Goal: Information Seeking & Learning: Find specific page/section

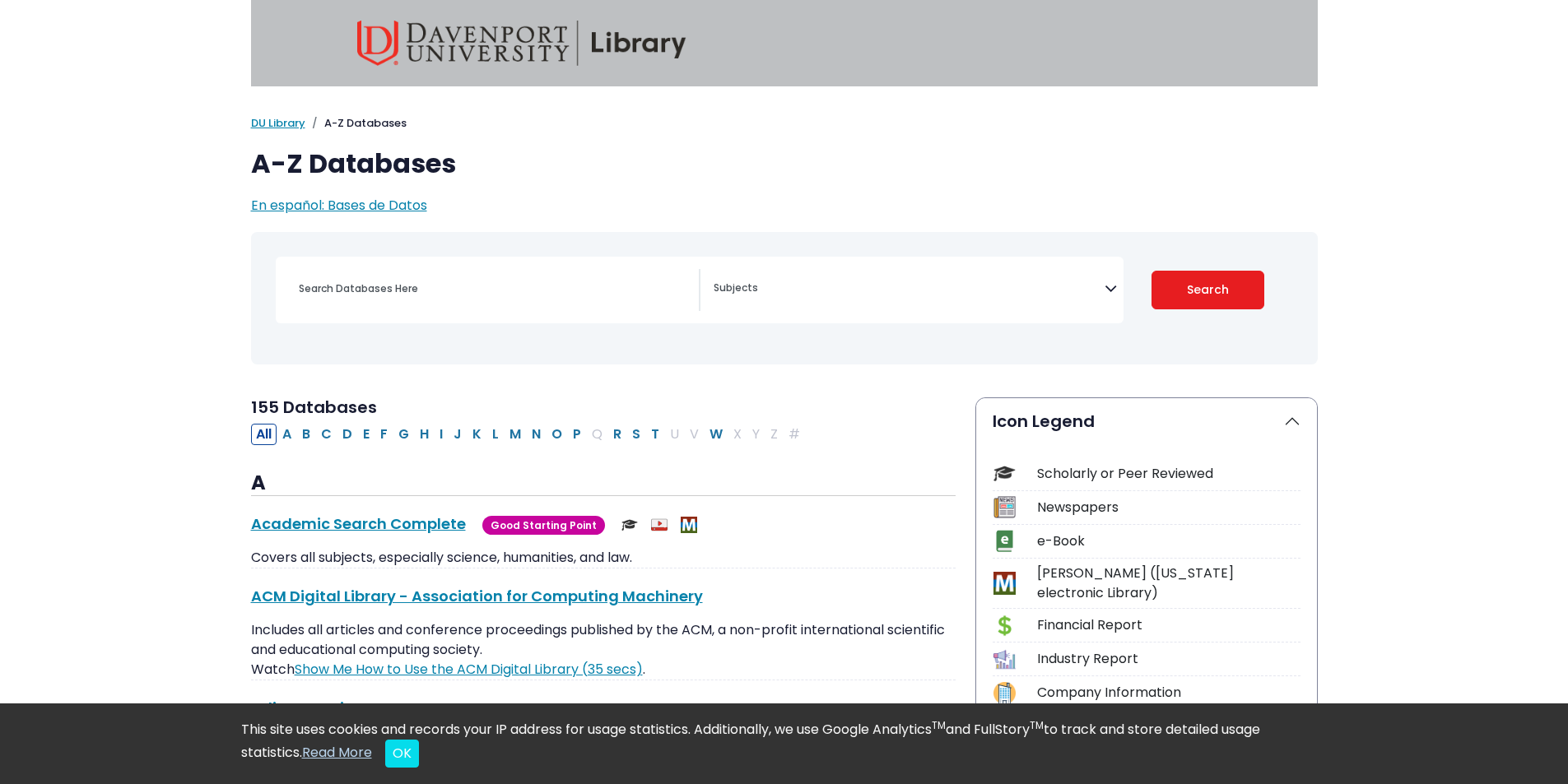
select select "Database Subject Filter"
click at [461, 295] on input "Search database by title or keyword" at bounding box center [493, 288] width 410 height 24
paste input "Morningstar Investment Research"
type input "Morningstar Investment Research"
click at [1217, 282] on button "Search" at bounding box center [1208, 289] width 112 height 38
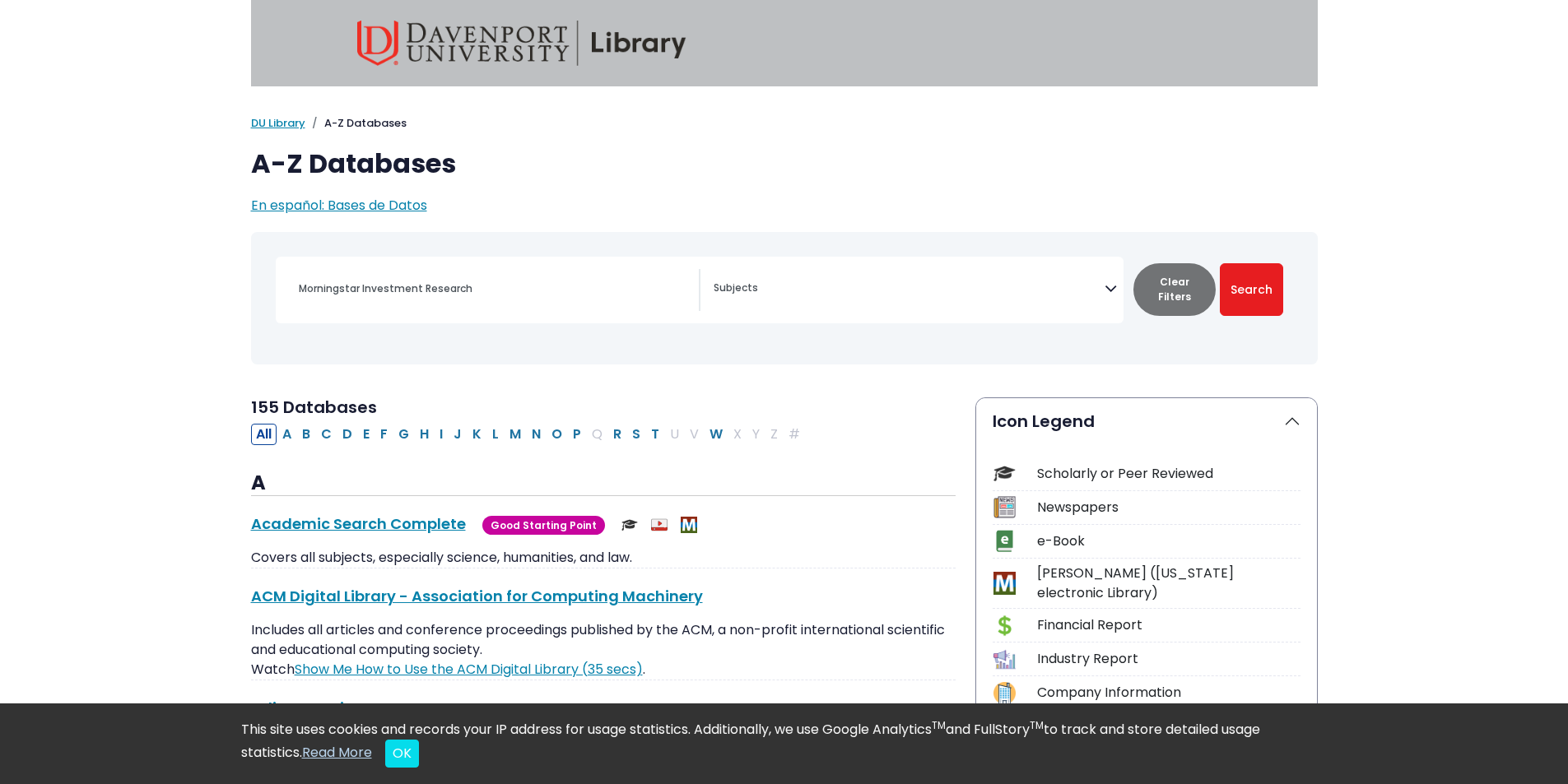
select select "Database Subject Filter"
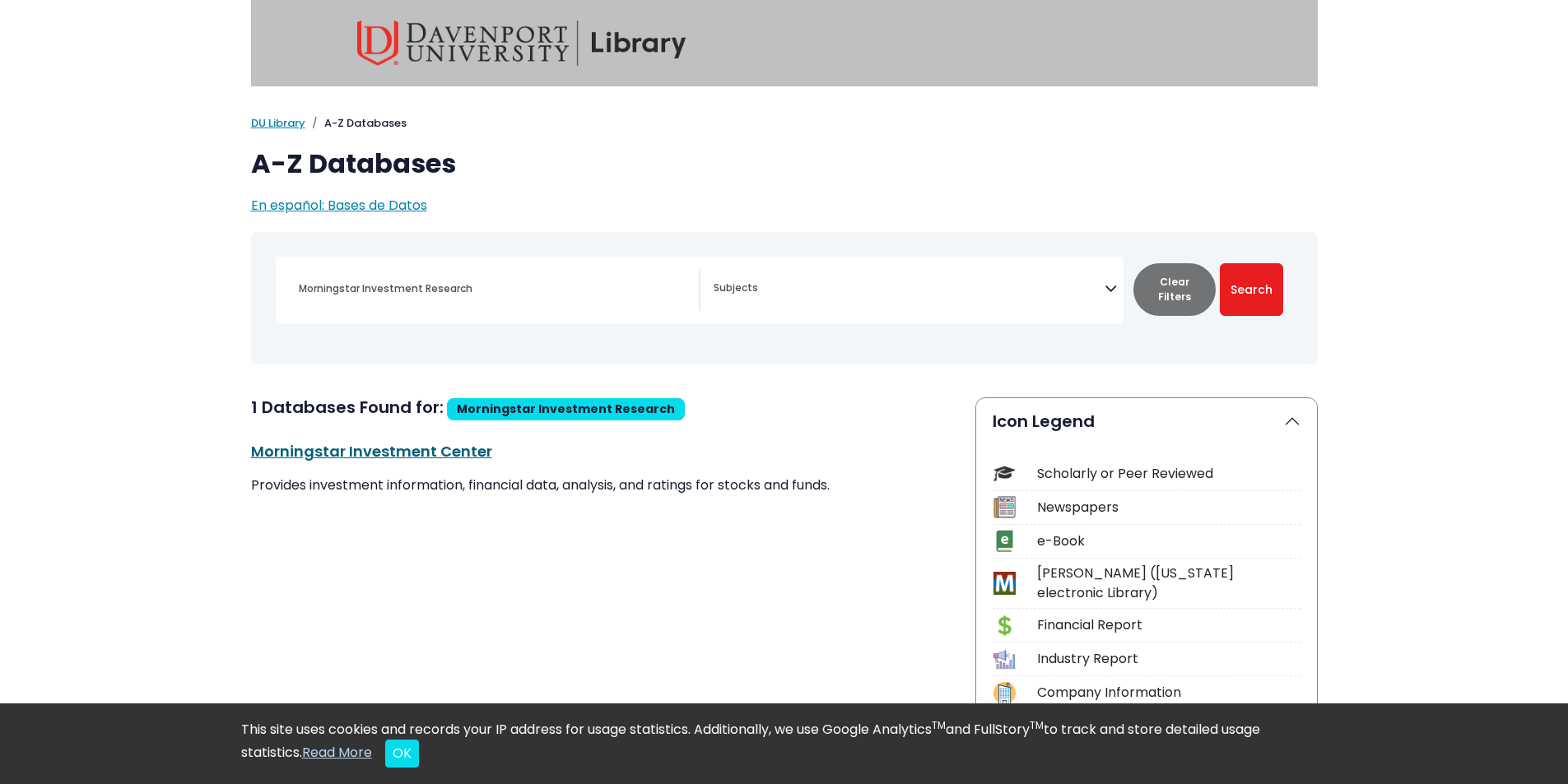
click at [394, 445] on link "Morningstar Investment Center This link opens in a new window" at bounding box center [371, 451] width 241 height 21
click at [440, 285] on input "Morningstar Investment Research" at bounding box center [493, 288] width 410 height 24
click at [440, 284] on input "Morningstar Investment Research" at bounding box center [493, 288] width 410 height 24
paste input "Standard & Poors NetAdvantage"
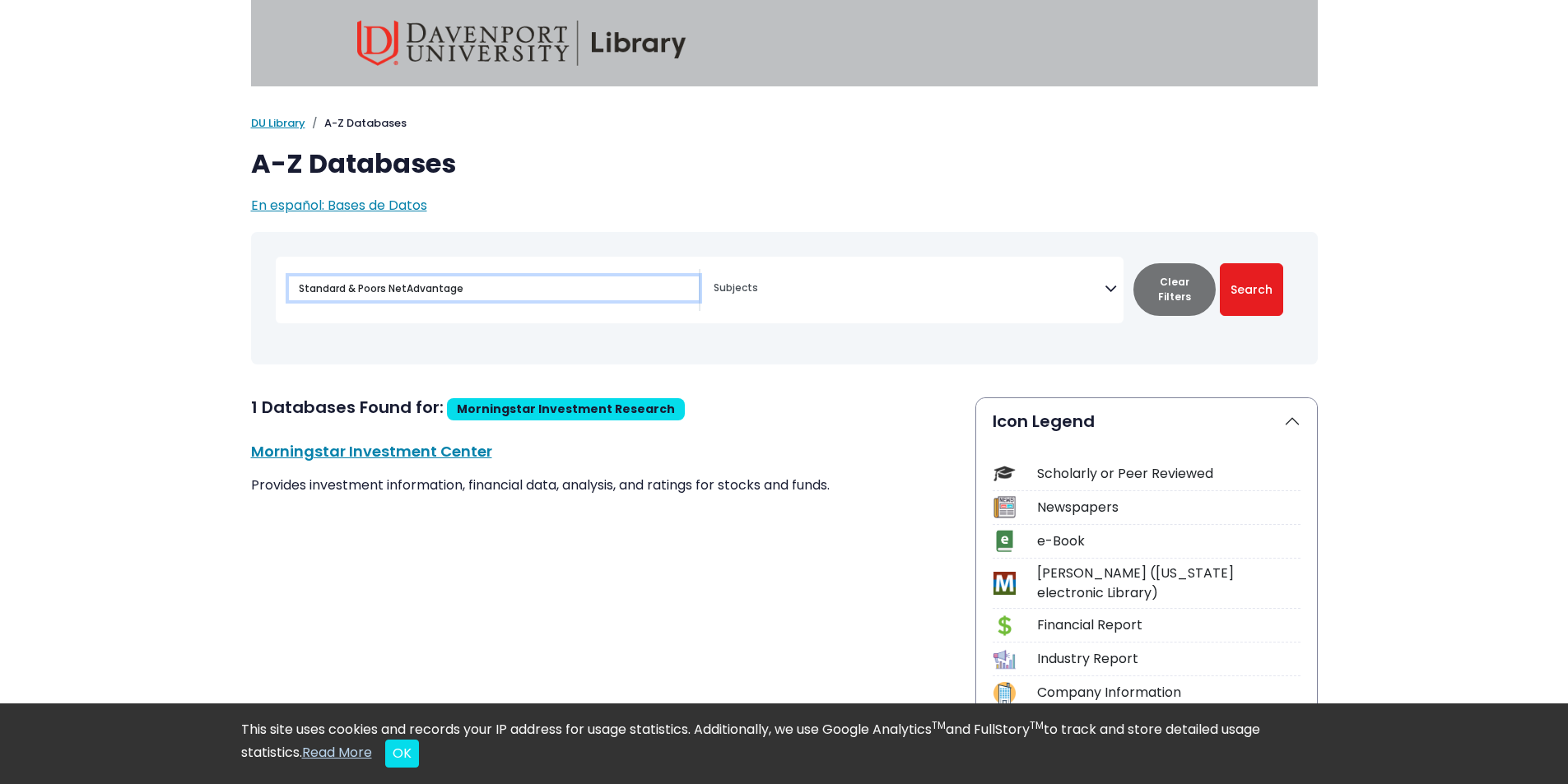
type input "Standard & Poors NetAdvantage"
click at [1220, 263] on button "Search" at bounding box center [1251, 289] width 63 height 52
select select "Database Subject Filter"
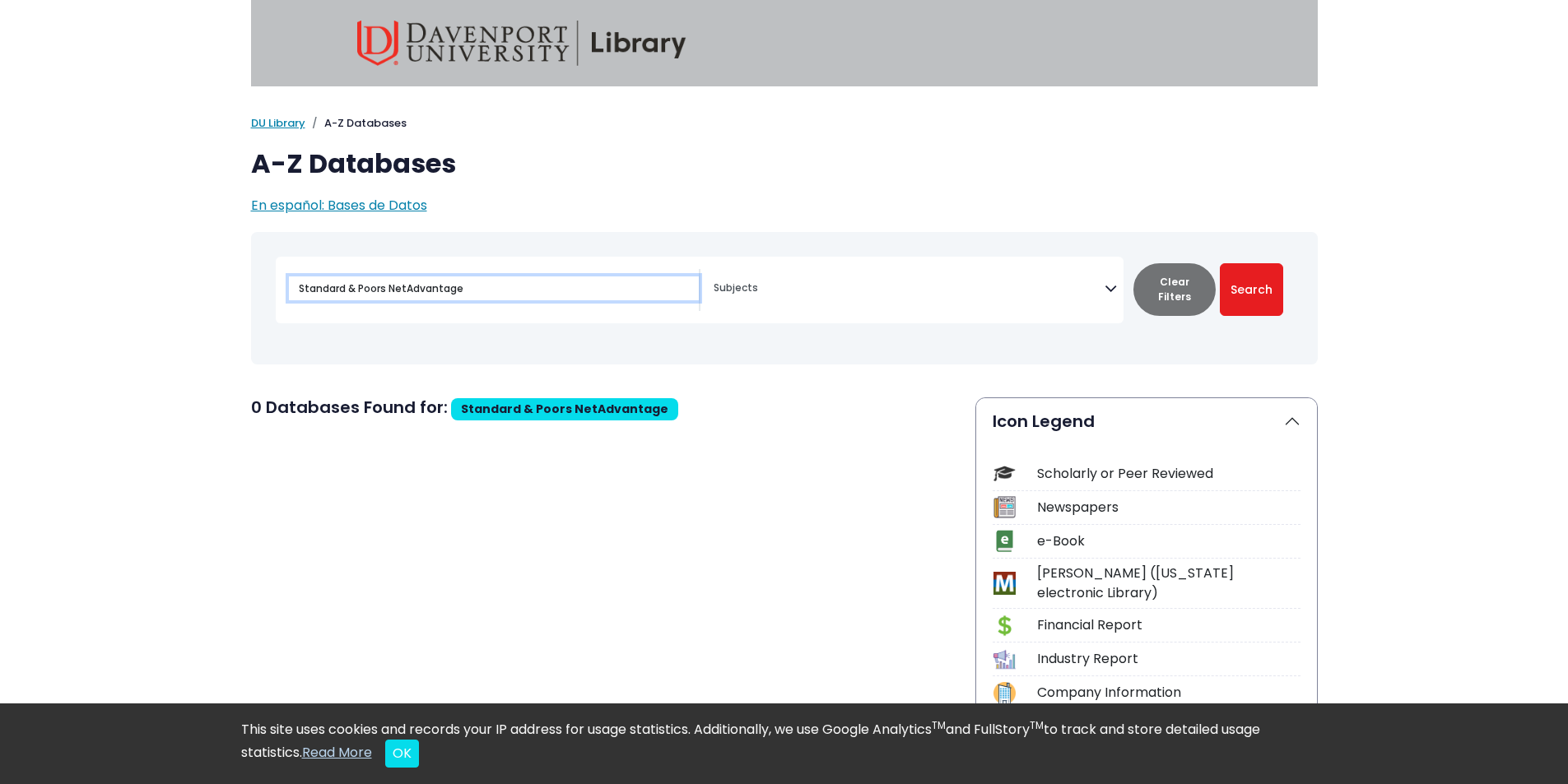
drag, startPoint x: 563, startPoint y: 292, endPoint x: 202, endPoint y: 285, distance: 361.1
click at [722, 295] on textarea "Search" at bounding box center [909, 289] width 391 height 13
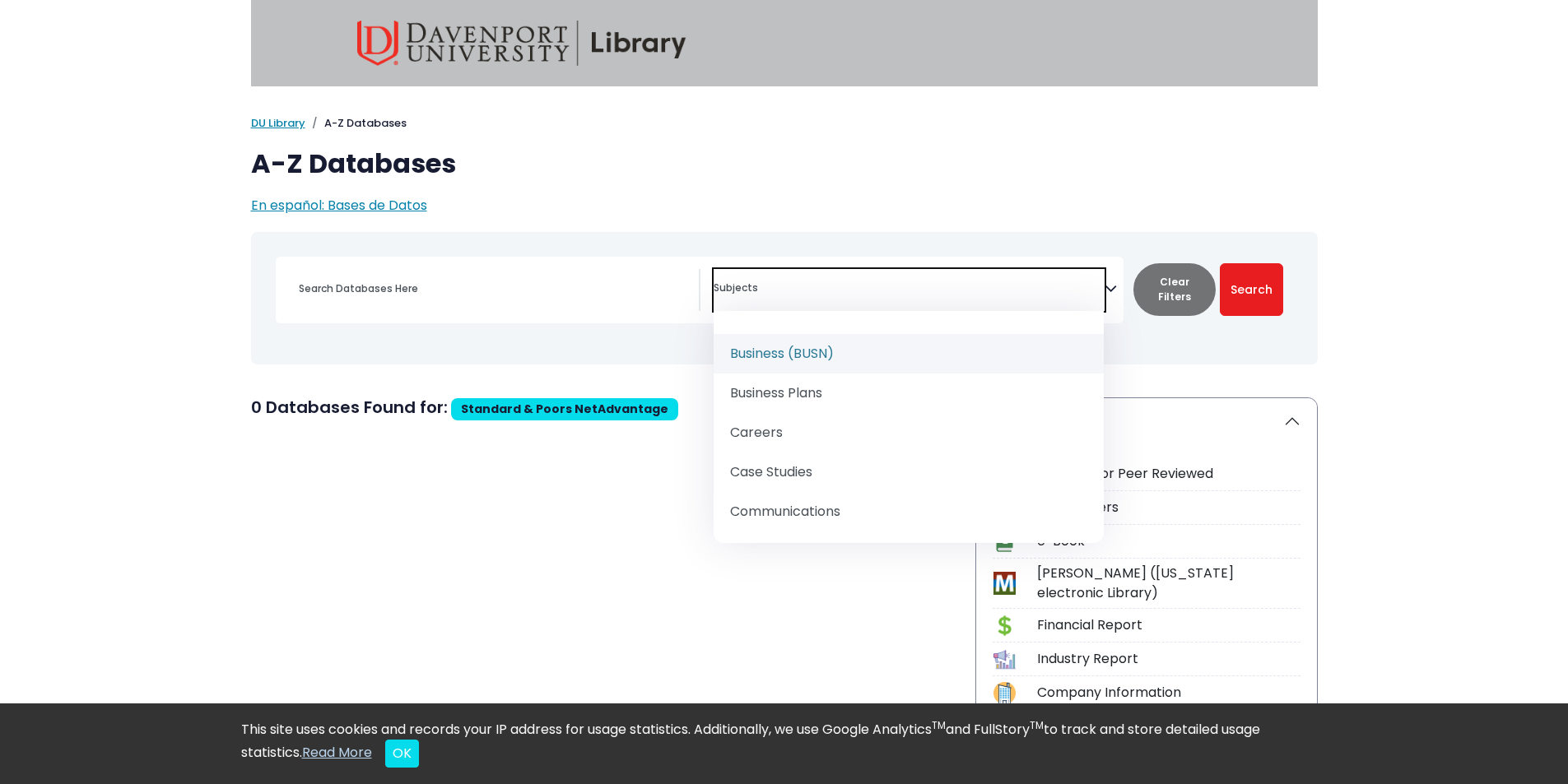
scroll to position [128, 0]
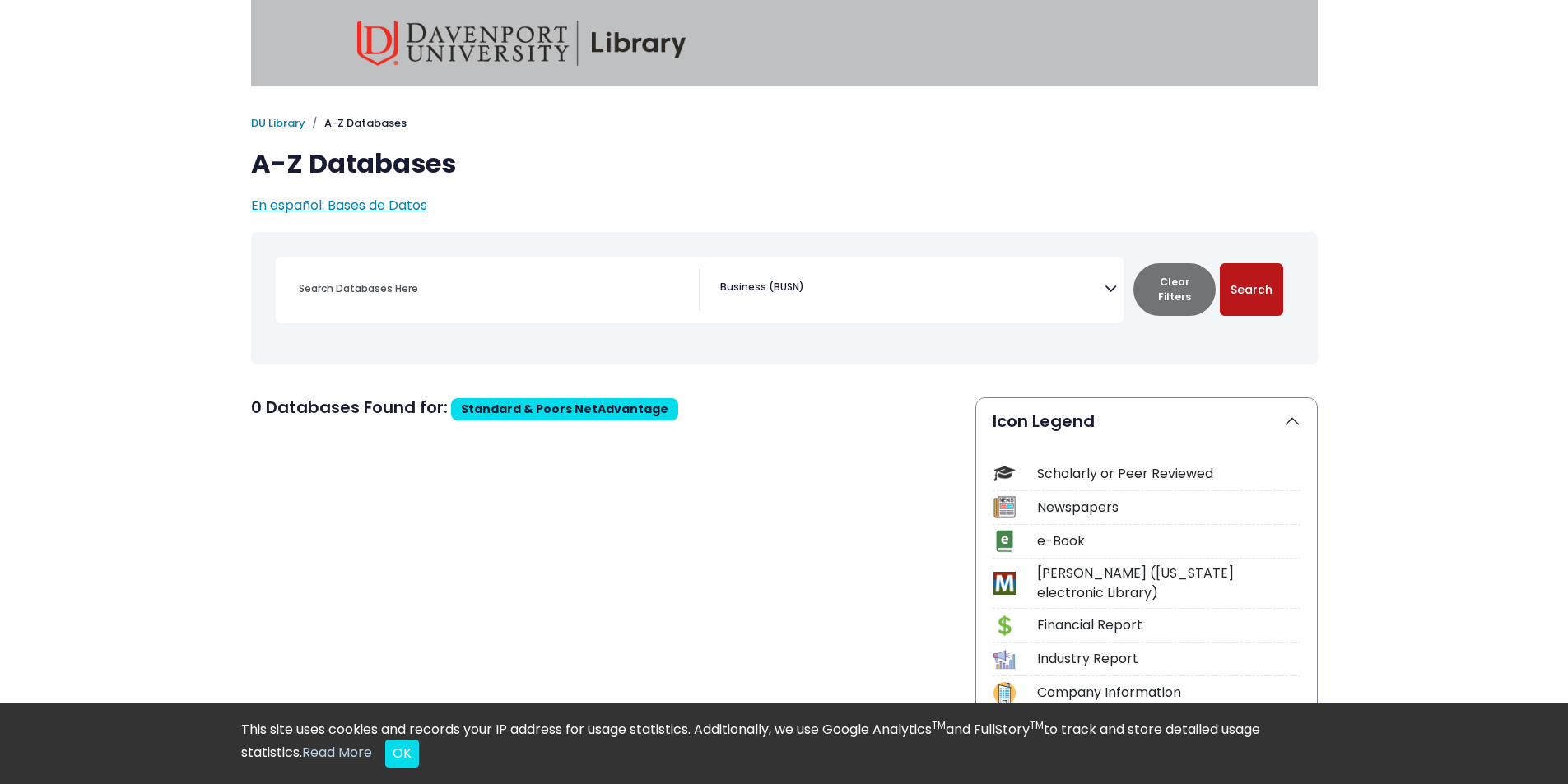
click at [1243, 283] on button "Search" at bounding box center [1251, 289] width 63 height 52
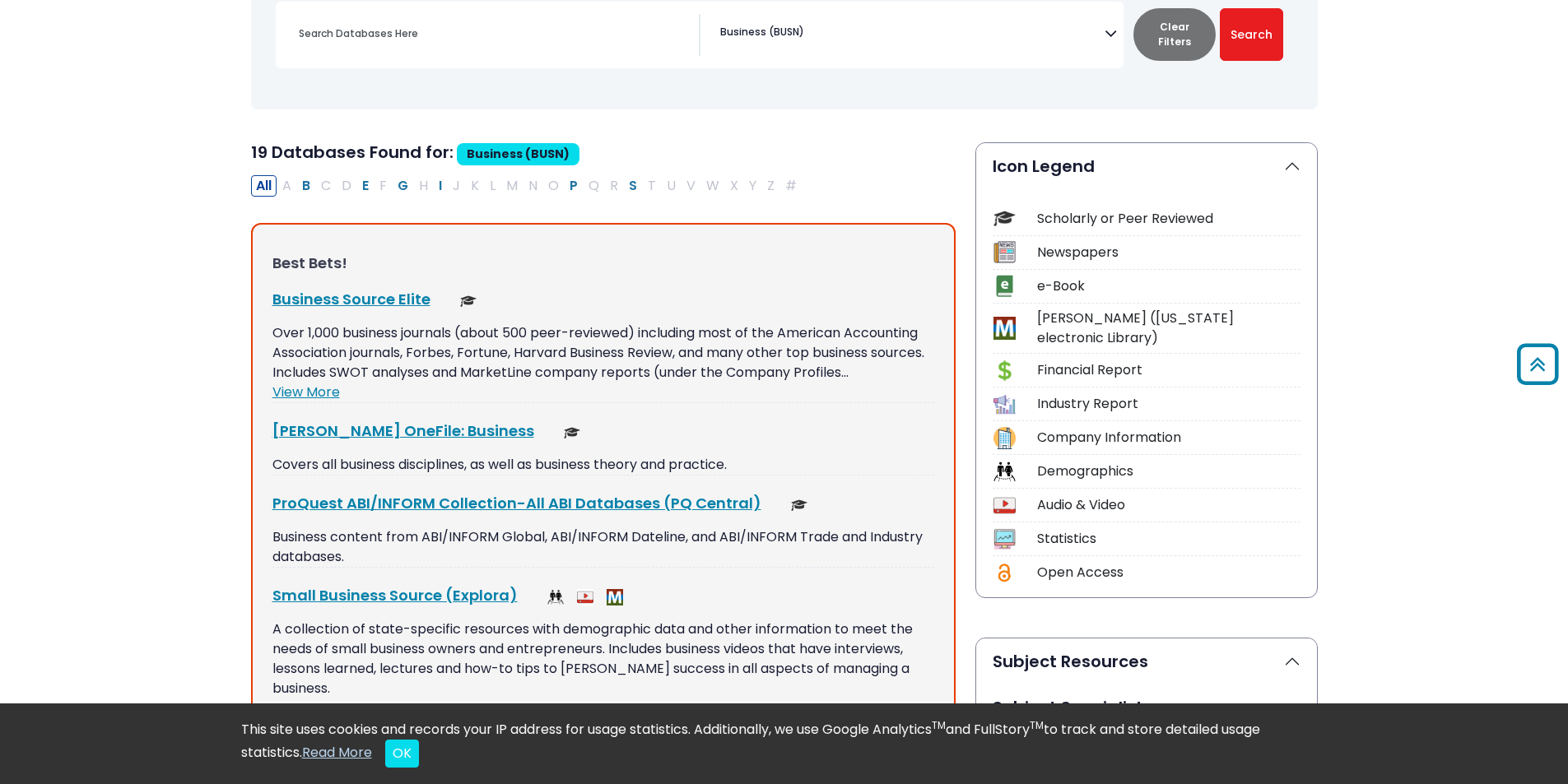
scroll to position [247, 0]
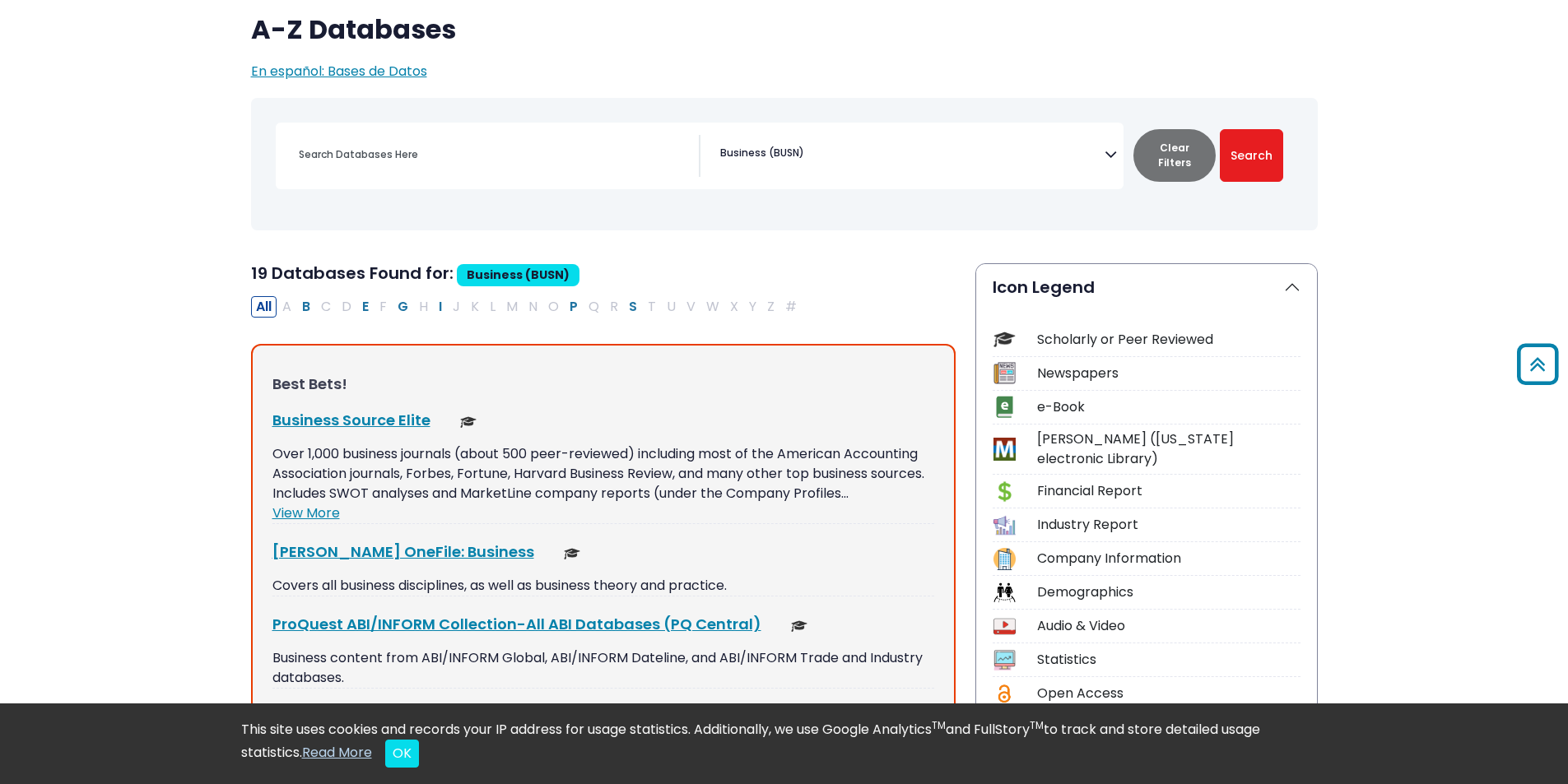
scroll to position [131, 0]
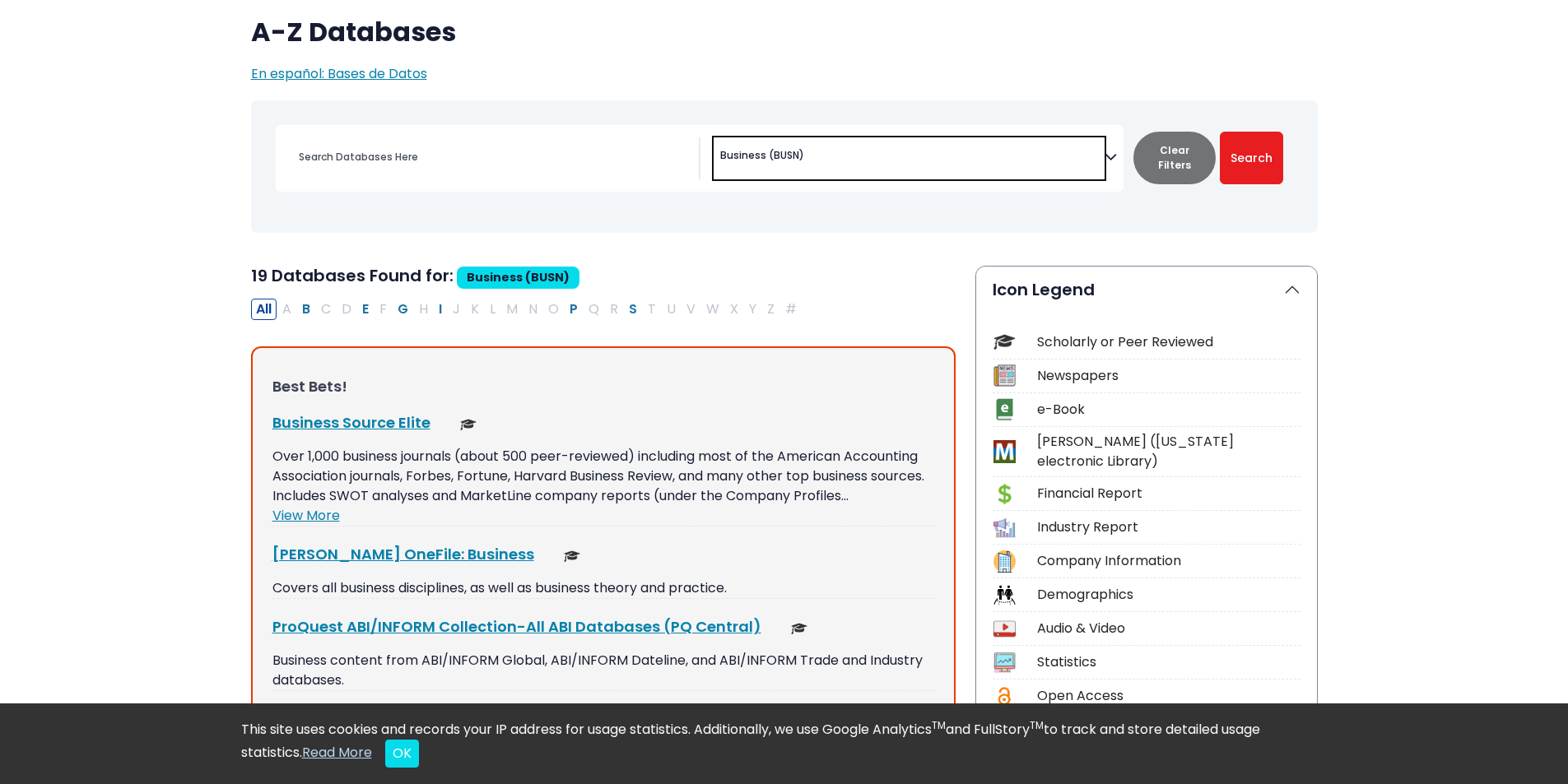
click at [767, 157] on span "Business (BUSN)" at bounding box center [762, 155] width 84 height 15
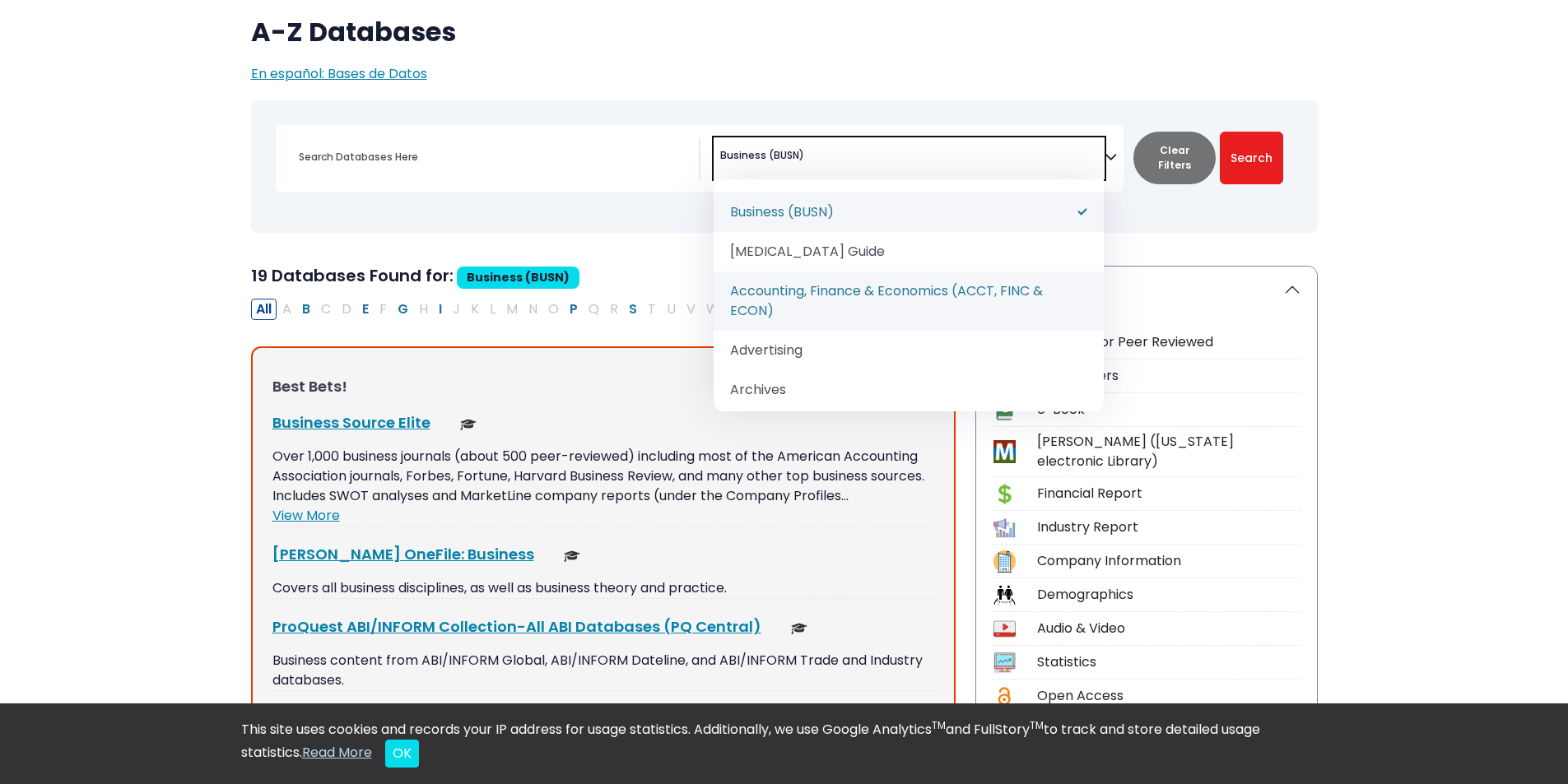
select select "219036"
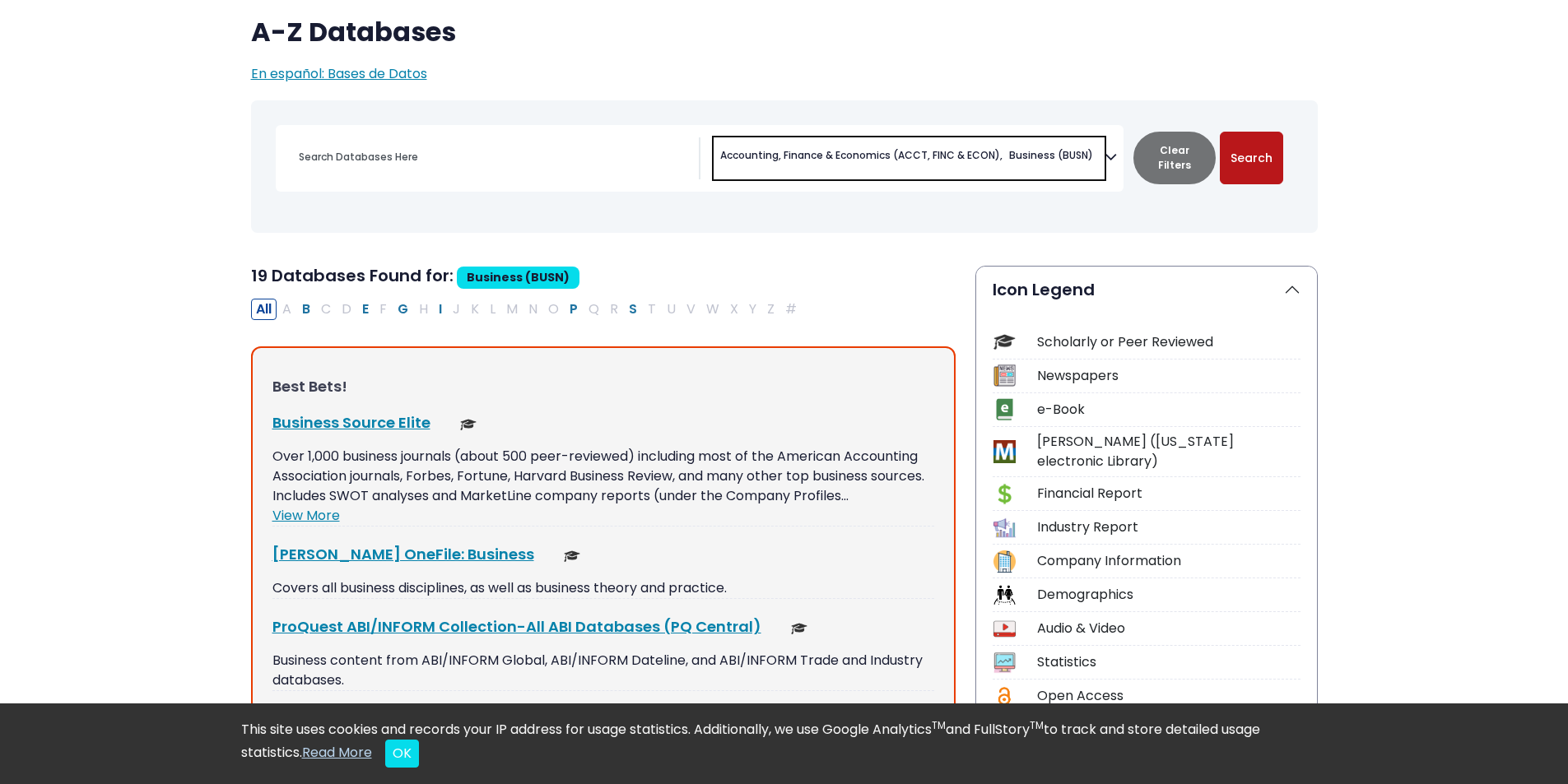
click at [1240, 154] on button "Search" at bounding box center [1251, 157] width 63 height 52
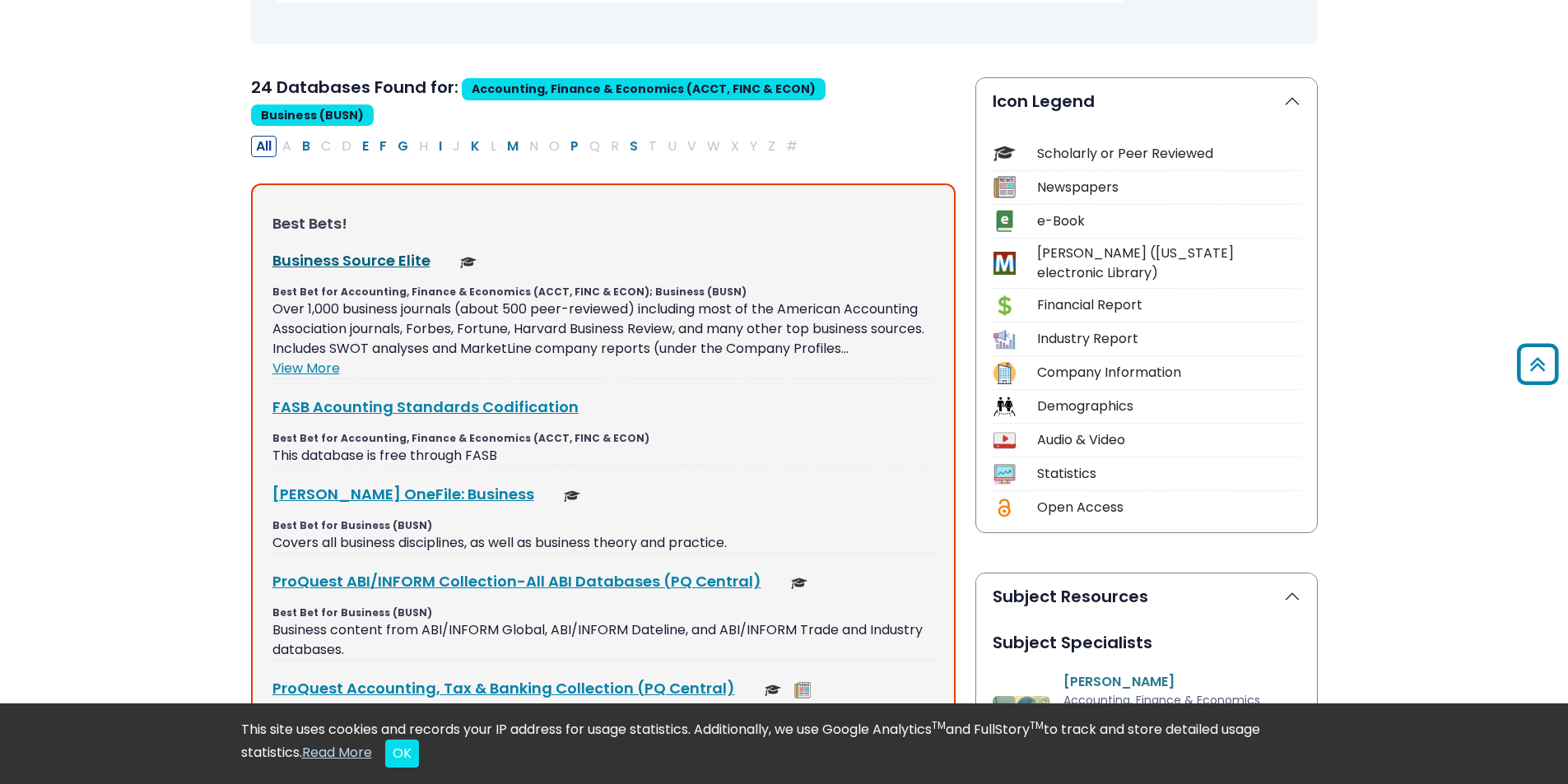
scroll to position [379, 0]
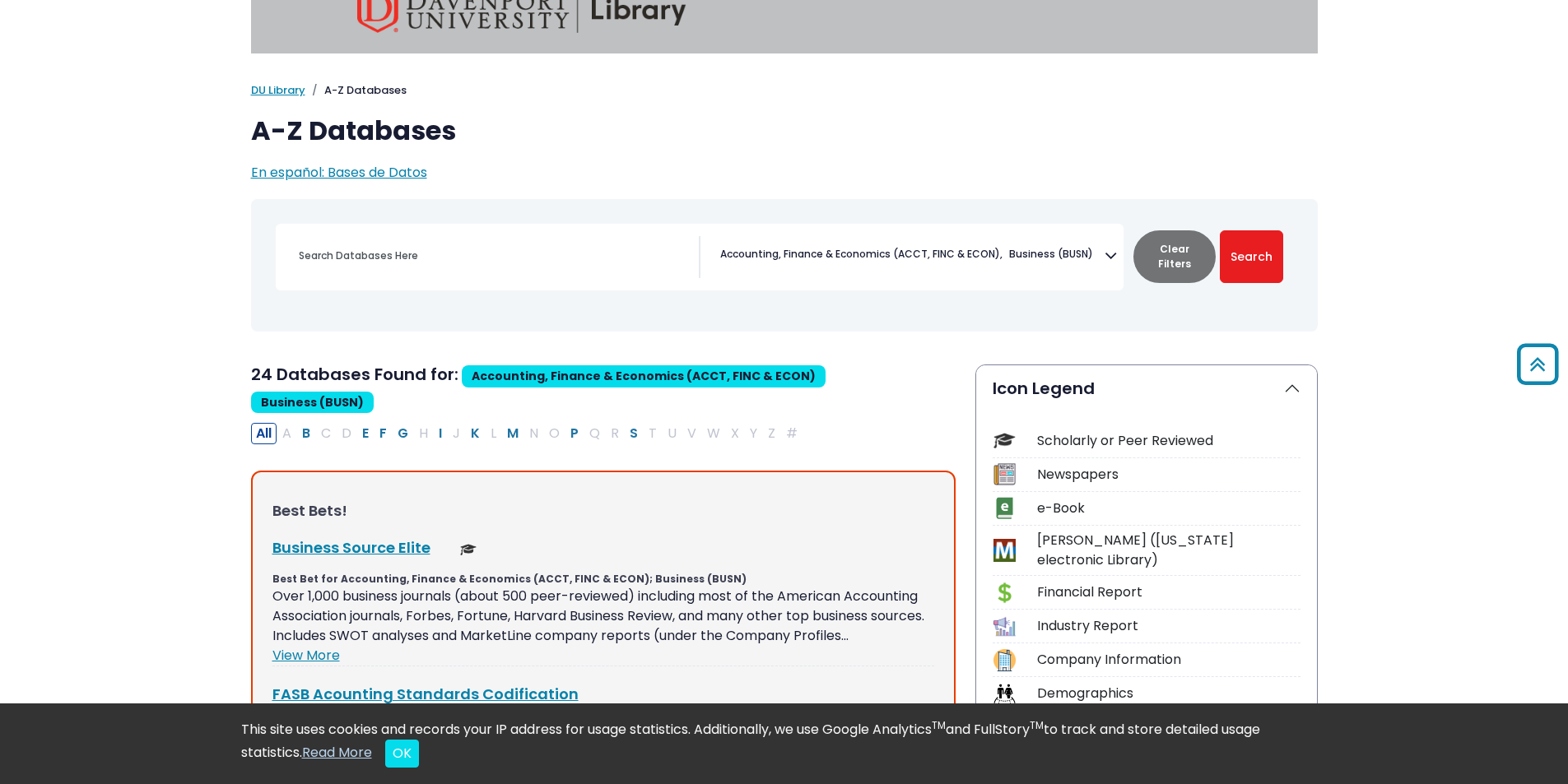
scroll to position [0, 0]
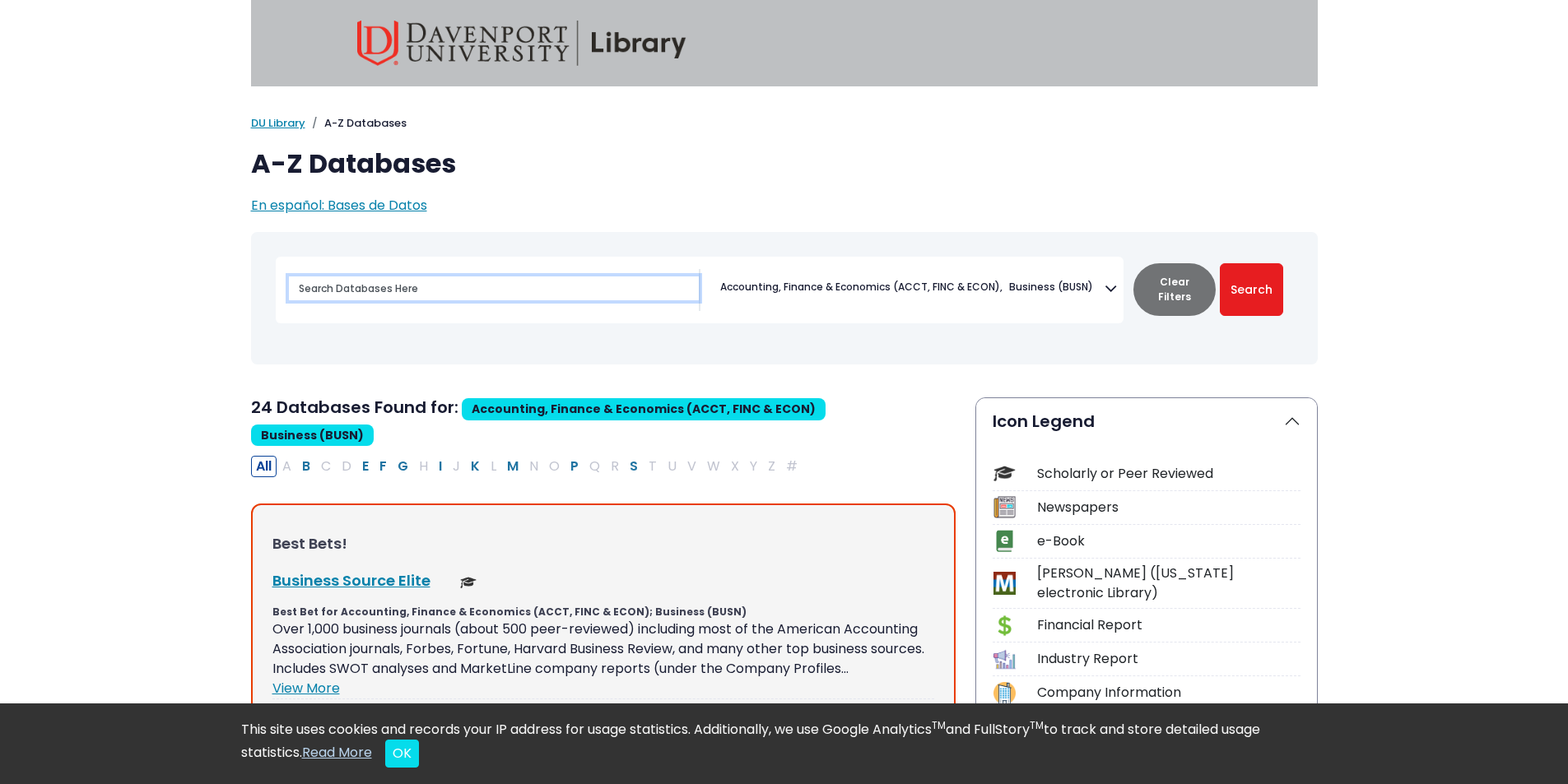
click at [472, 296] on input "Search database by title or keyword" at bounding box center [493, 288] width 410 height 24
type input "gartner"
click at [1260, 284] on button "Search" at bounding box center [1251, 289] width 63 height 52
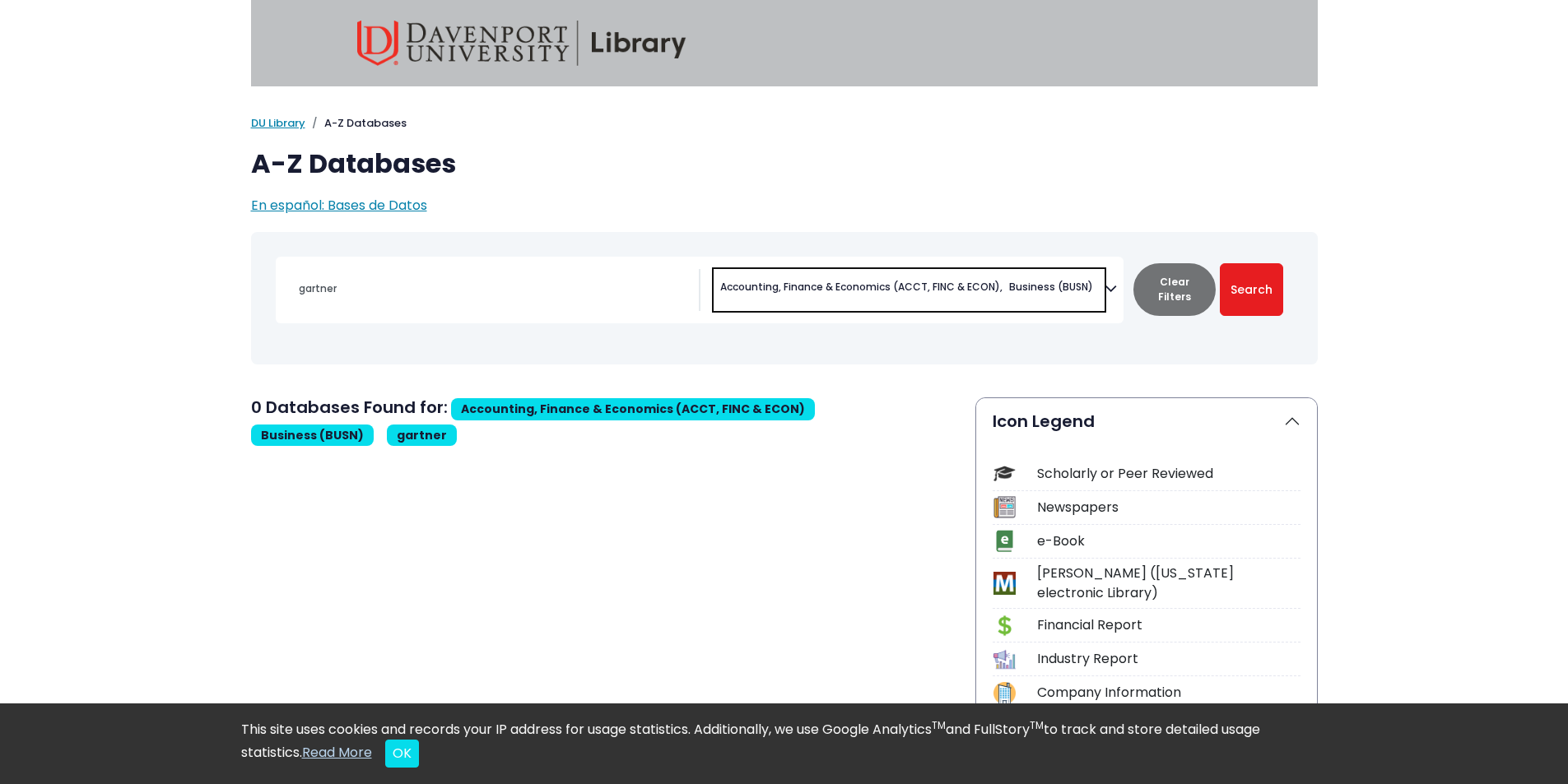
click at [939, 281] on span "Accounting, Finance & Economics (ACCT, FINC & ECON)" at bounding box center [861, 287] width 282 height 15
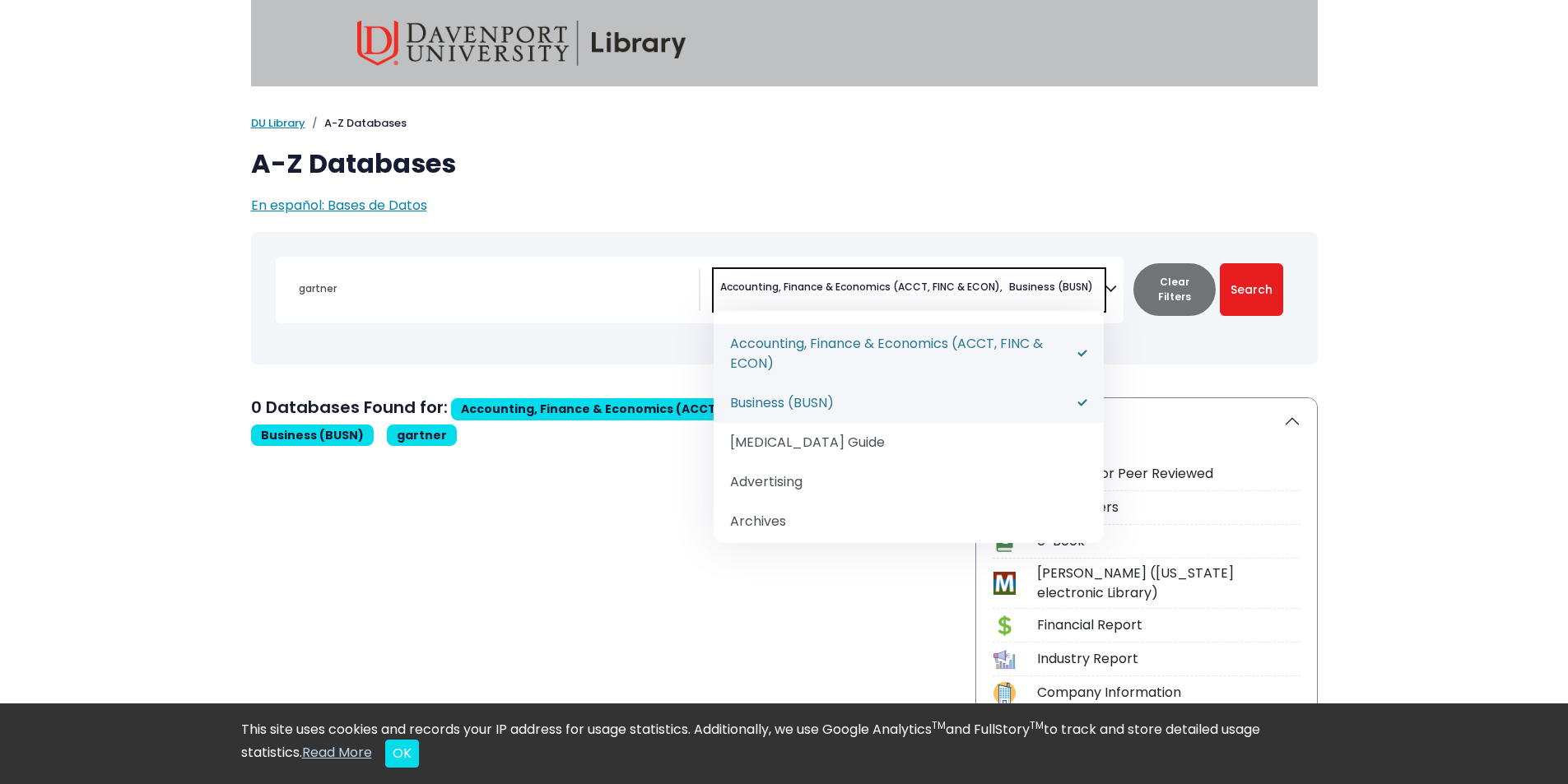
select select "219040"
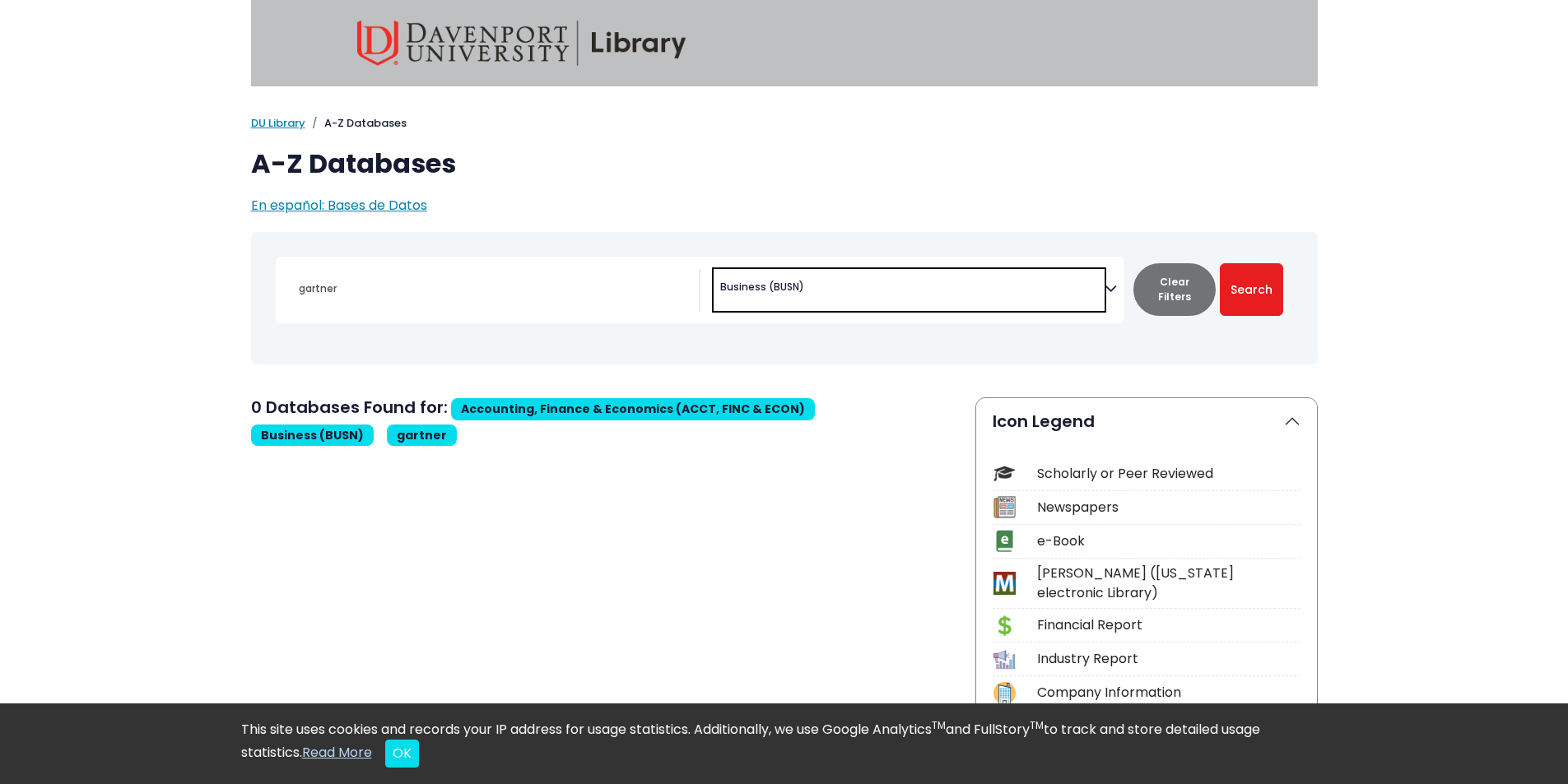
click at [871, 273] on span "× Business (BUSN)" at bounding box center [909, 290] width 391 height 42
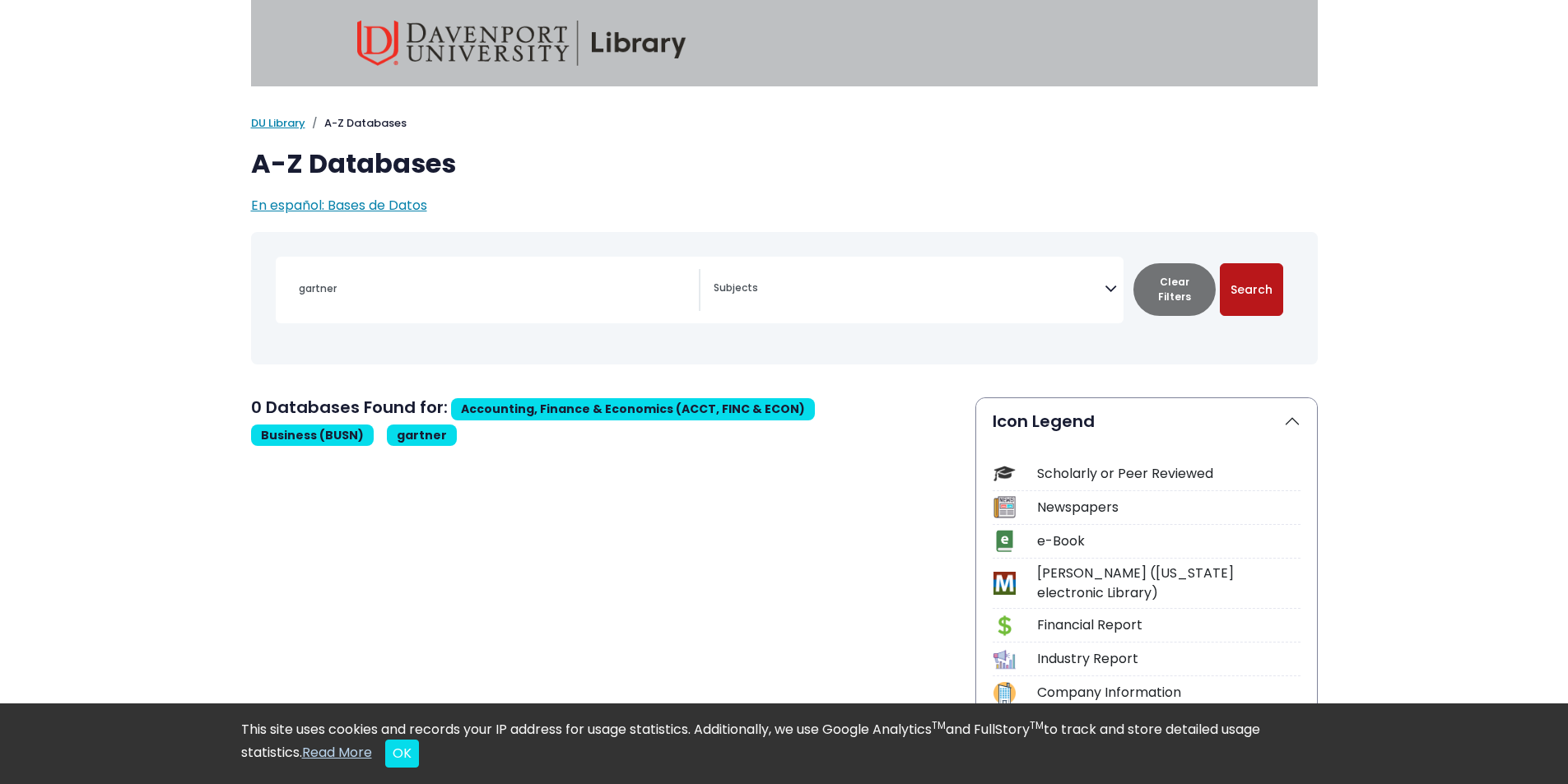
click at [1242, 281] on button "Search" at bounding box center [1251, 289] width 63 height 52
select select "Database Subject Filter"
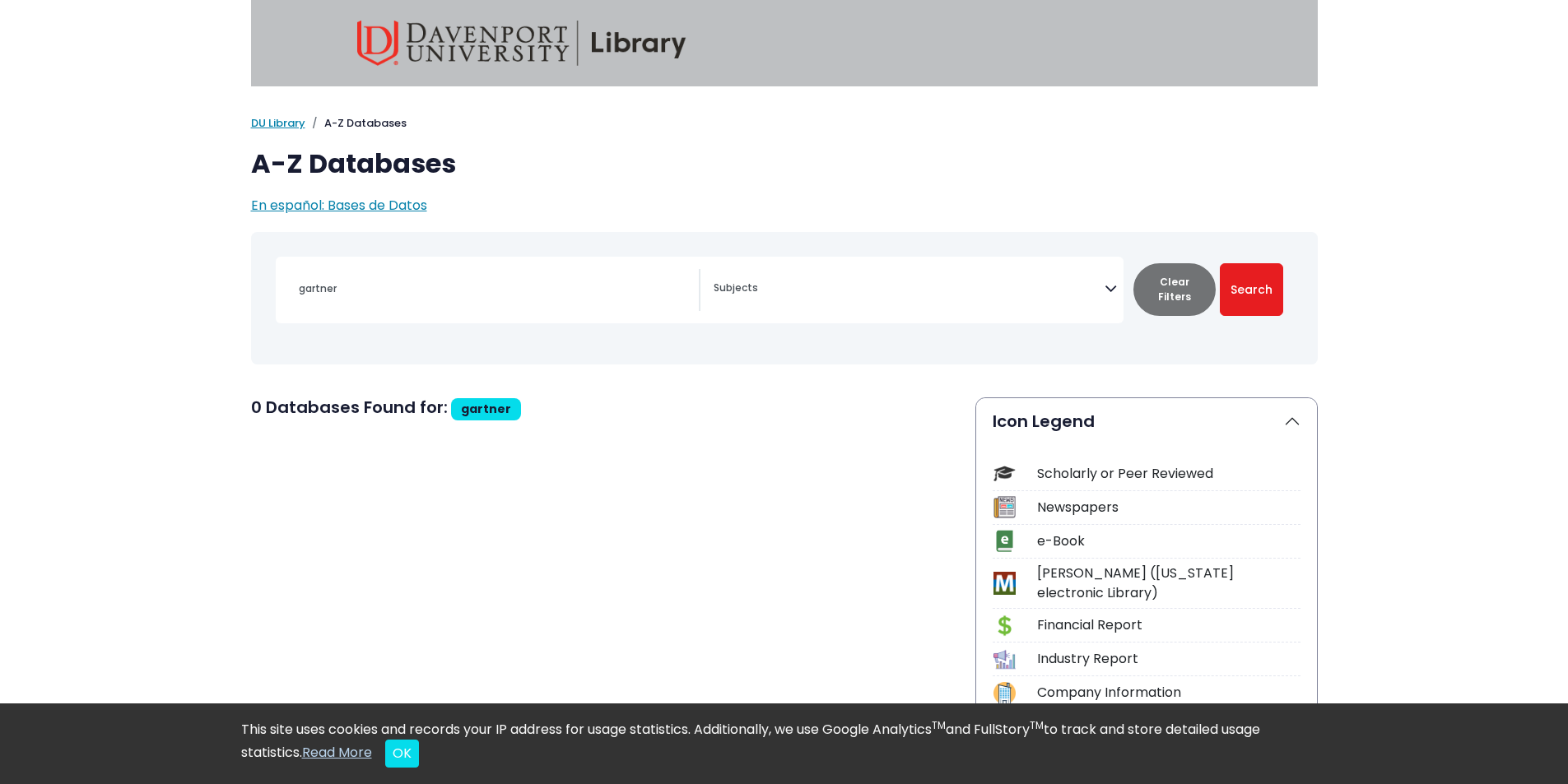
click at [369, 270] on div "gartner" at bounding box center [493, 289] width 410 height 39
drag, startPoint x: 385, startPoint y: 282, endPoint x: 234, endPoint y: 294, distance: 151.5
paste input "Morningstar Investment Research Cent"
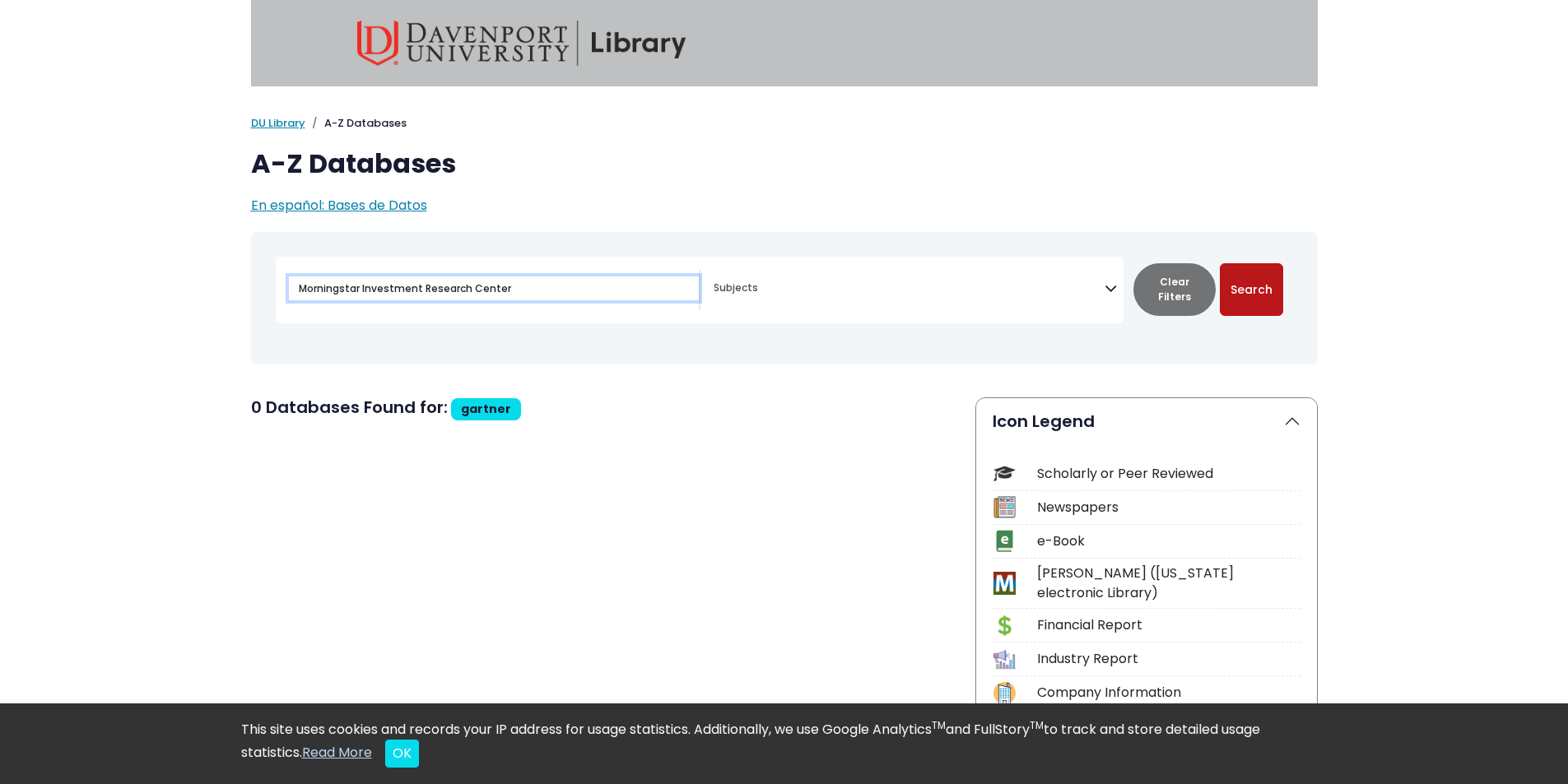
type input "Morningstar Investment Research Center"
click at [1263, 280] on button "Search" at bounding box center [1251, 289] width 63 height 52
select select "Database Subject Filter"
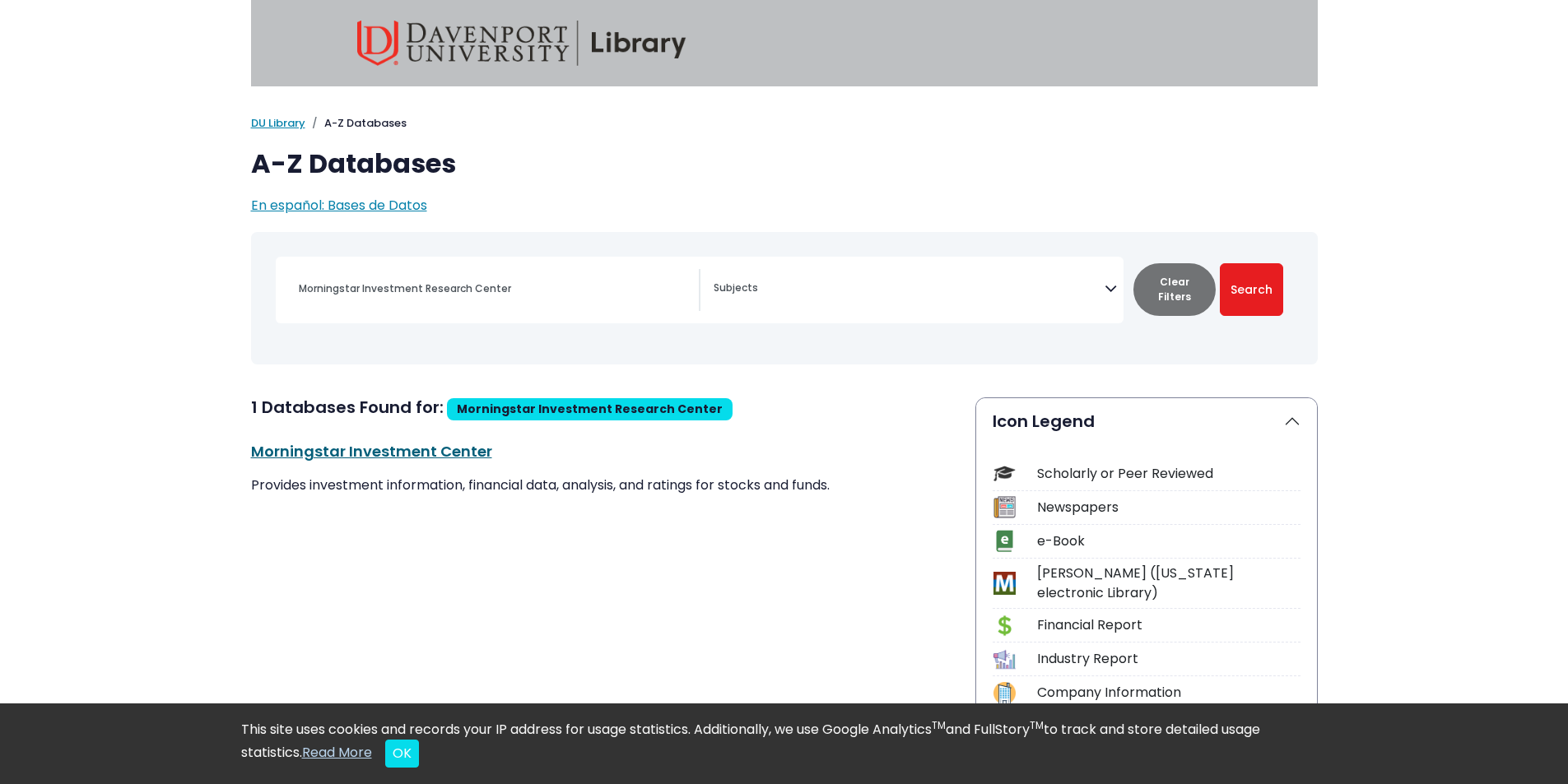
click at [365, 442] on link "Morningstar Investment Center This link opens in a new window" at bounding box center [371, 451] width 241 height 21
